Goal: Transaction & Acquisition: Book appointment/travel/reservation

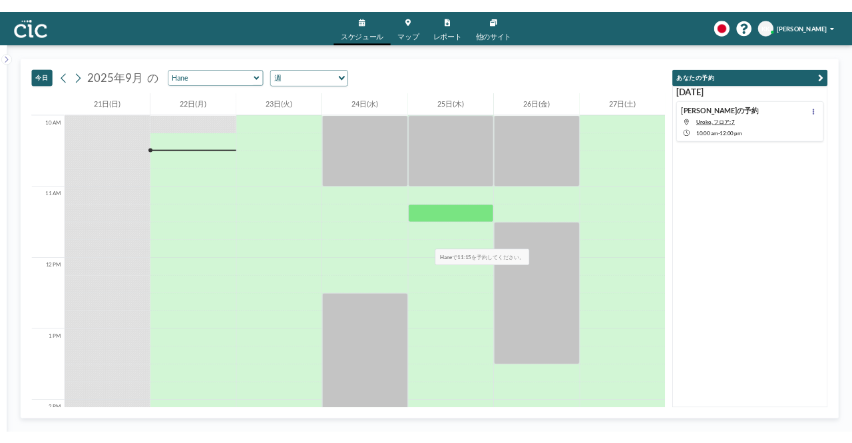
scroll to position [1065, 0]
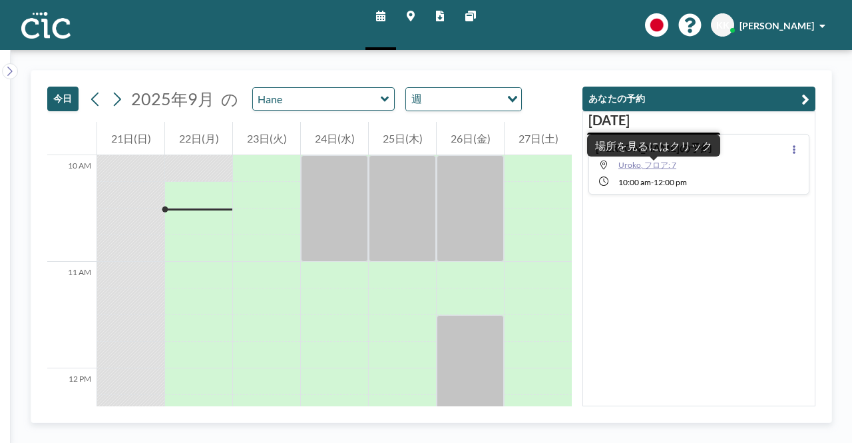
click at [640, 166] on span "Uroko, フロア: 7" at bounding box center [648, 165] width 58 height 10
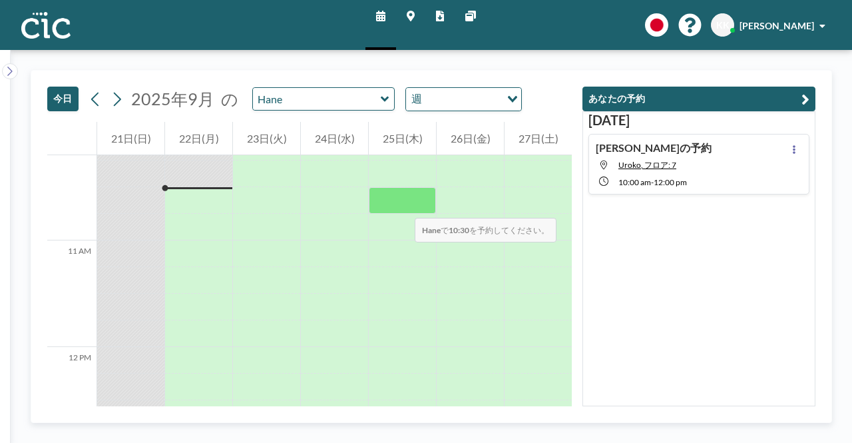
scroll to position [1092, 0]
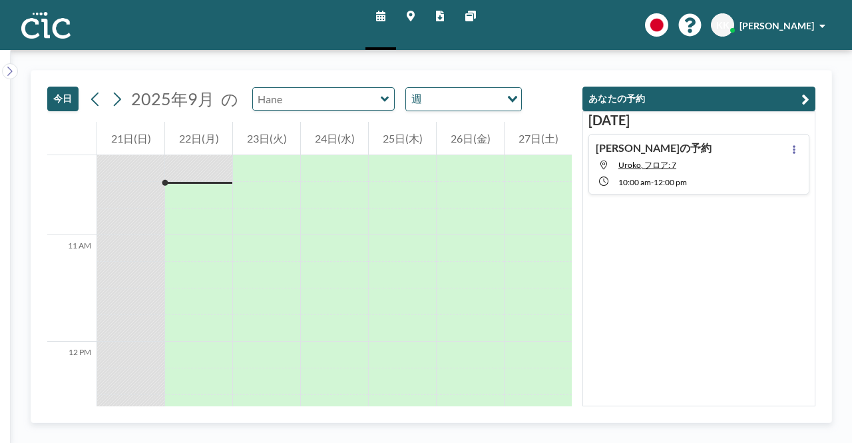
click at [372, 97] on div at bounding box center [323, 98] width 143 height 23
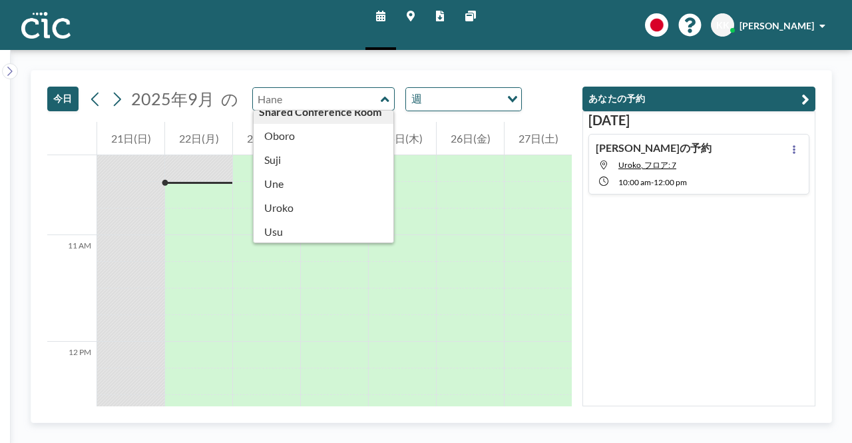
scroll to position [737, 0]
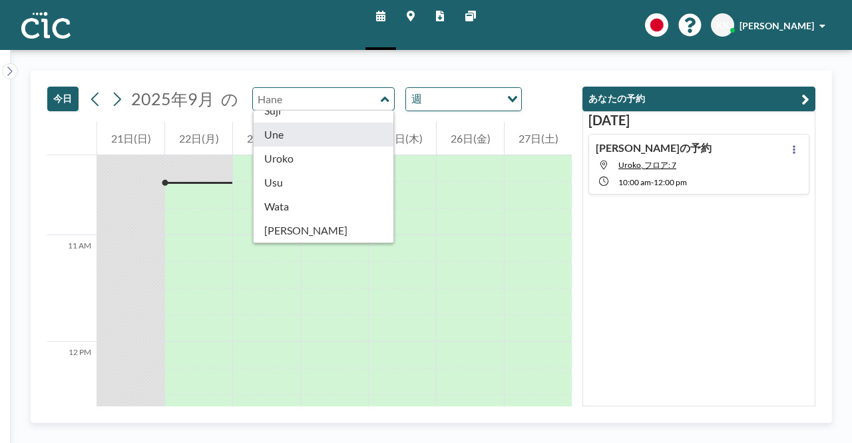
type input "Une"
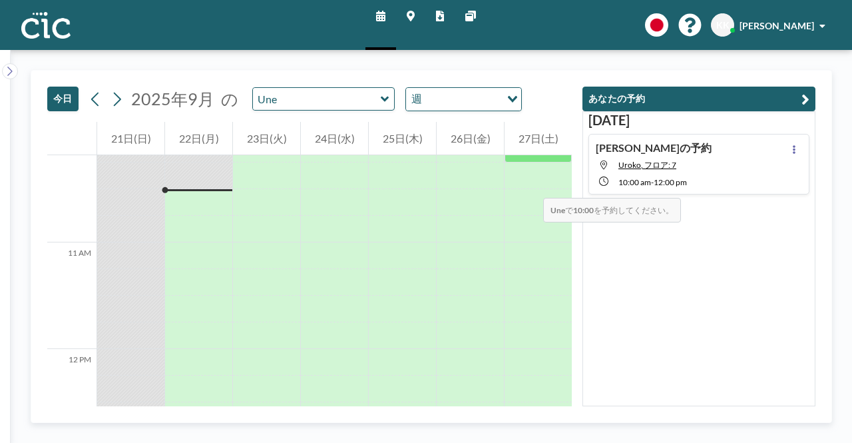
scroll to position [1092, 0]
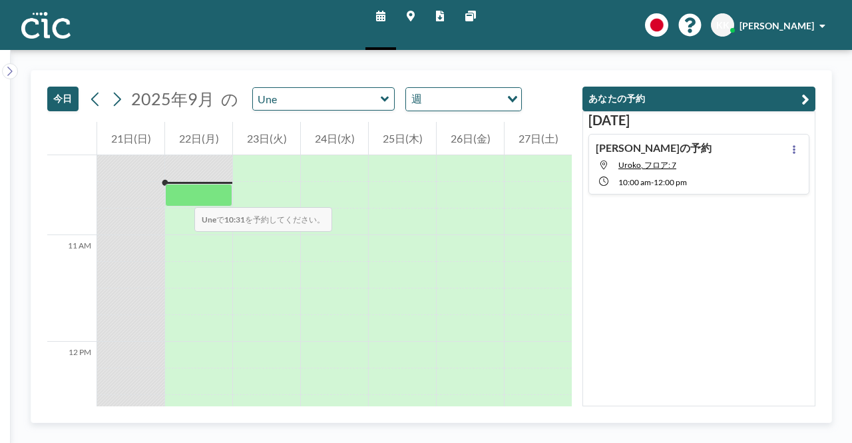
click at [181, 194] on div at bounding box center [198, 195] width 67 height 23
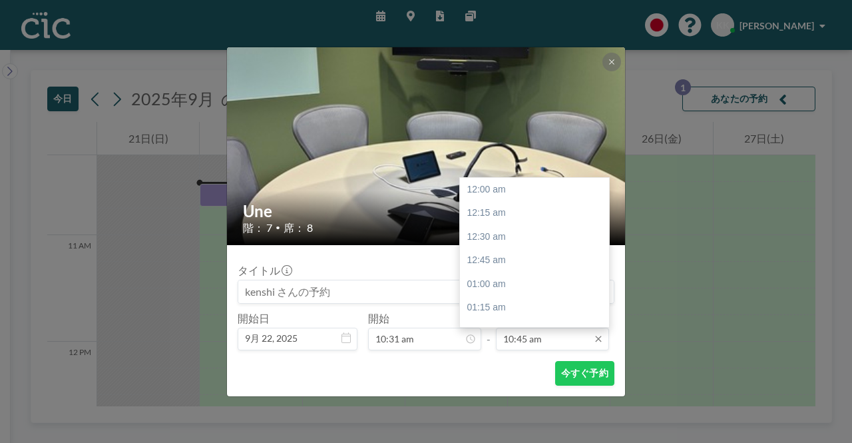
scroll to position [1019, 0]
click at [513, 346] on input "10:45 am" at bounding box center [552, 339] width 113 height 23
click at [483, 303] on div "12:00 pm" at bounding box center [538, 308] width 156 height 24
type input "12:00 pm"
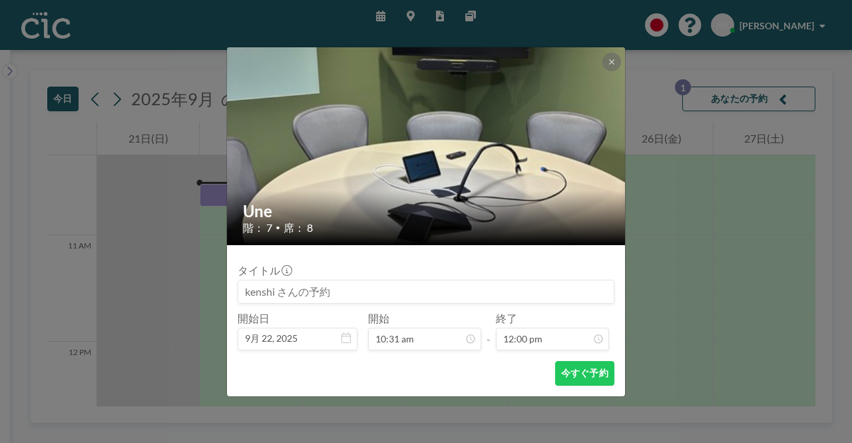
scroll to position [1138, 0]
click at [600, 381] on button "今すぐ予約" at bounding box center [584, 373] width 59 height 25
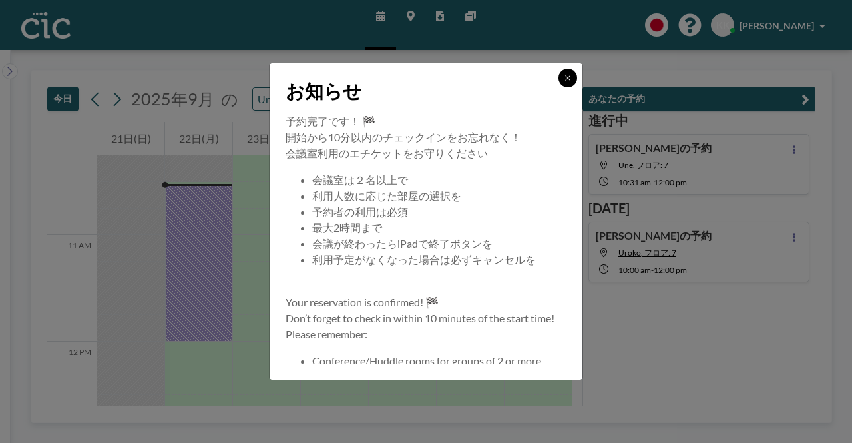
click at [561, 78] on button at bounding box center [568, 78] width 19 height 19
